Goal: Information Seeking & Learning: Learn about a topic

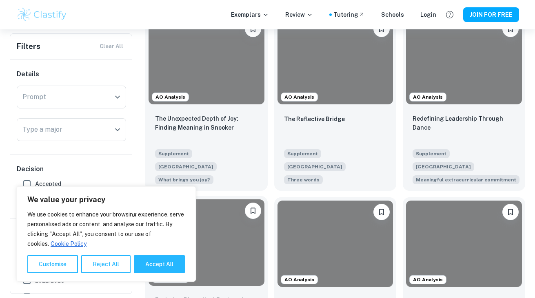
scroll to position [200, 0]
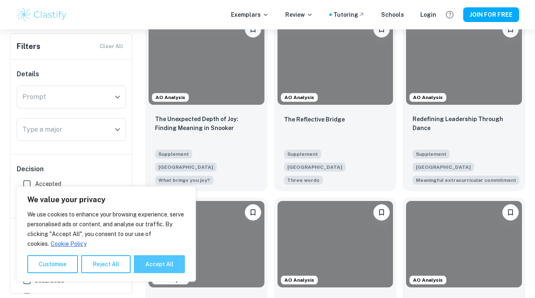
click at [160, 265] on button "Accept All" at bounding box center [159, 264] width 51 height 18
checkbox input "true"
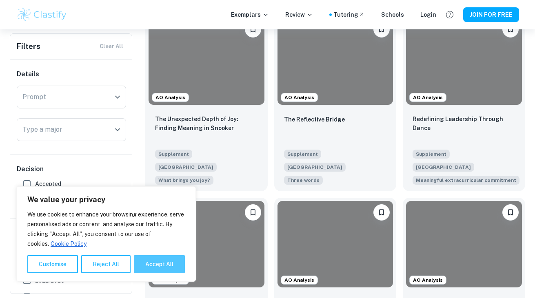
checkbox input "true"
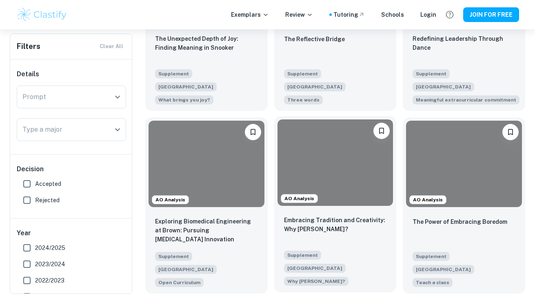
scroll to position [287, 0]
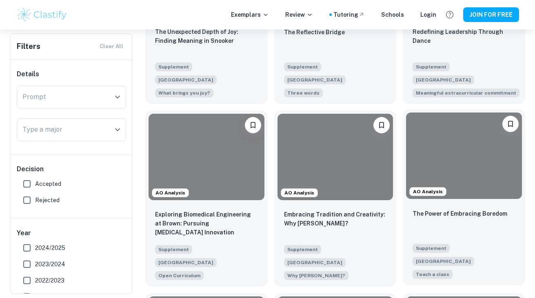
click at [437, 188] on span "AO Analysis" at bounding box center [427, 191] width 36 height 7
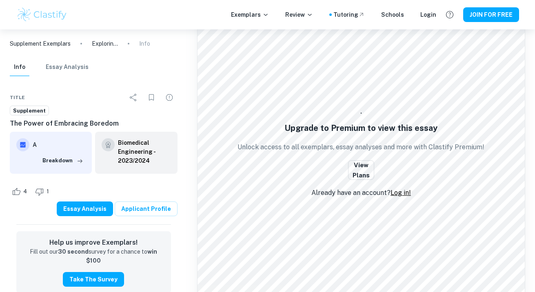
scroll to position [473, 0]
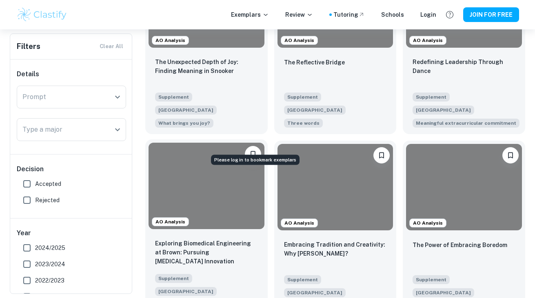
scroll to position [259, 0]
